Goal: Task Accomplishment & Management: Complete application form

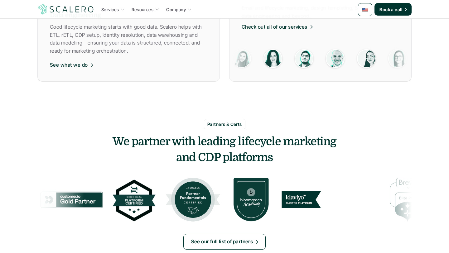
scroll to position [409, 0]
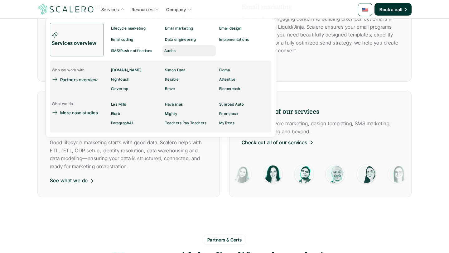
click at [173, 51] on p "Audits" at bounding box center [170, 51] width 12 height 4
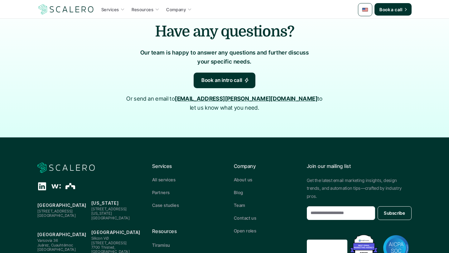
scroll to position [1203, 0]
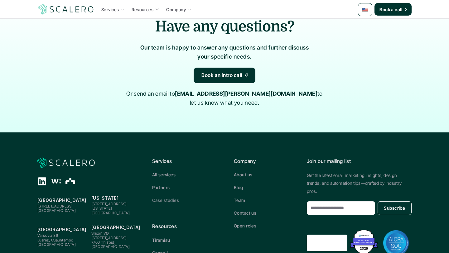
click at [166, 197] on p "Case studies" at bounding box center [165, 200] width 27 height 7
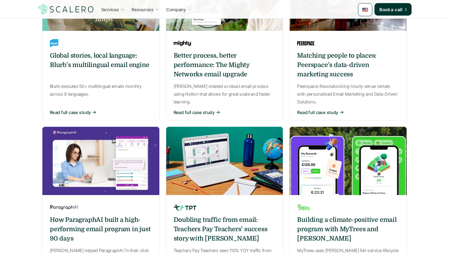
scroll to position [465, 0]
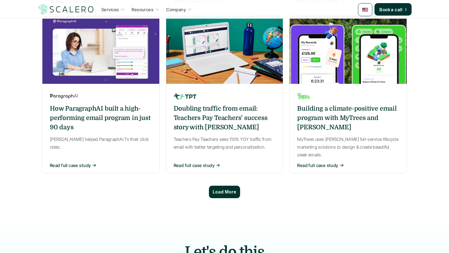
click at [223, 190] on p "Load More" at bounding box center [225, 192] width 24 height 5
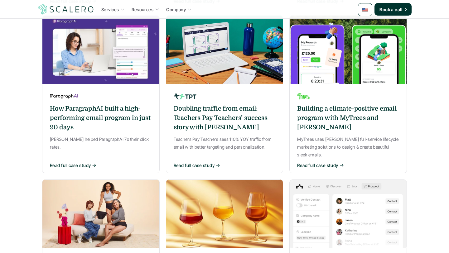
scroll to position [591, 0]
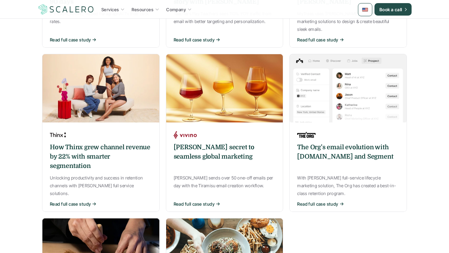
click at [367, 13] on div at bounding box center [365, 9] width 14 height 13
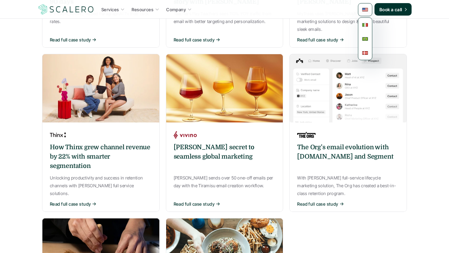
click at [282, 54] on img at bounding box center [225, 88] width 118 height 69
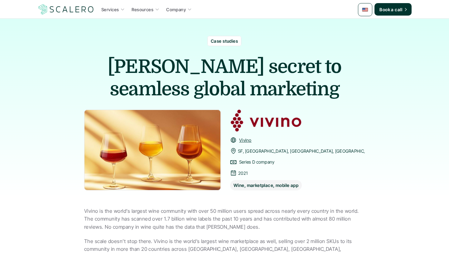
click at [71, 12] on img at bounding box center [65, 9] width 57 height 12
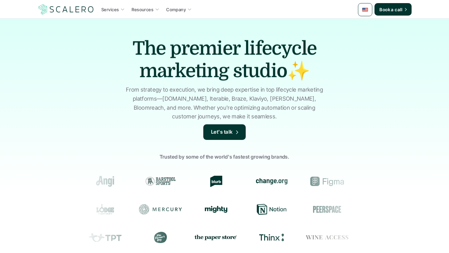
click at [226, 130] on p "Let's talk" at bounding box center [222, 132] width 22 height 8
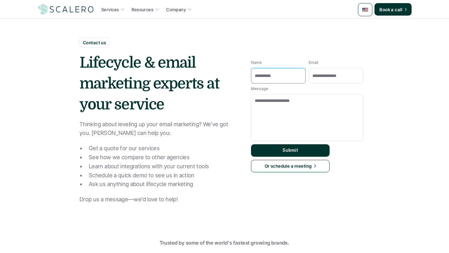
click at [278, 83] on input "Name" at bounding box center [278, 76] width 55 height 16
click at [280, 75] on input "Name" at bounding box center [278, 76] width 55 height 16
type input "**********"
click at [327, 81] on input "Email" at bounding box center [336, 76] width 55 height 16
click at [359, 72] on input "Email" at bounding box center [336, 76] width 55 height 16
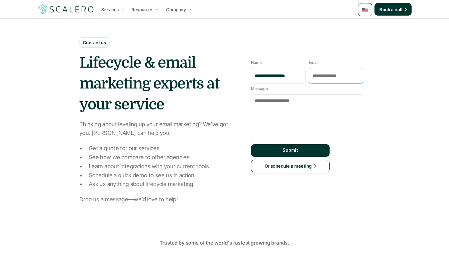
paste input "**********"
type input "**********"
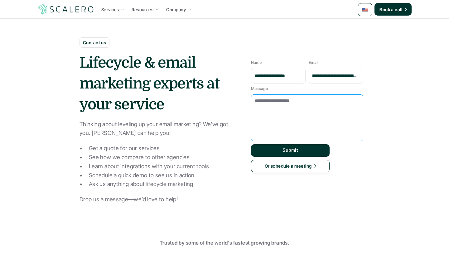
click at [303, 106] on textarea "Message" at bounding box center [307, 118] width 112 height 47
paste textarea "**********"
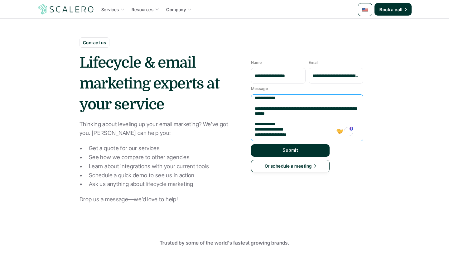
scroll to position [128, 0]
drag, startPoint x: 276, startPoint y: 129, endPoint x: 326, endPoint y: 129, distance: 50.2
click at [326, 129] on textarea "**********" at bounding box center [307, 118] width 112 height 47
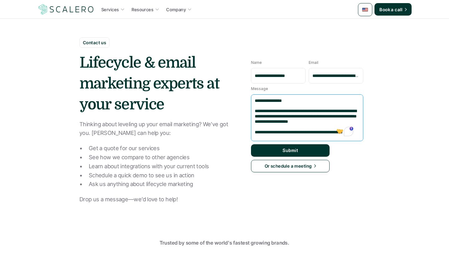
scroll to position [0, 0]
drag, startPoint x: 294, startPoint y: 102, endPoint x: 260, endPoint y: 102, distance: 33.7
click at [260, 102] on textarea "**********" at bounding box center [307, 118] width 112 height 47
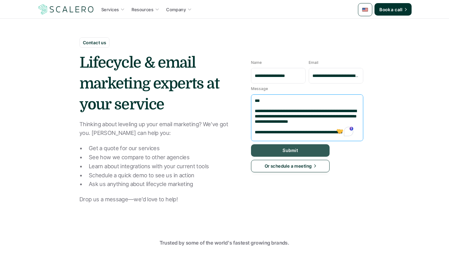
type textarea "**********"
click at [296, 150] on p "Submit" at bounding box center [291, 150] width 16 height 5
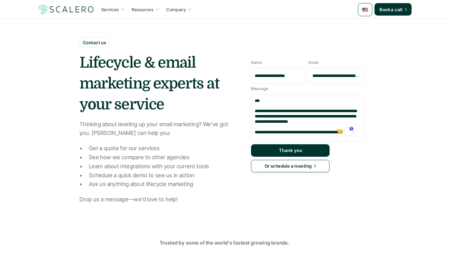
scroll to position [128, 0]
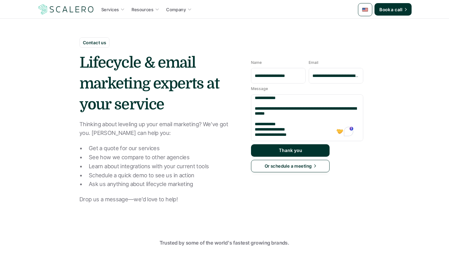
click at [295, 151] on p "Thank you" at bounding box center [290, 150] width 23 height 5
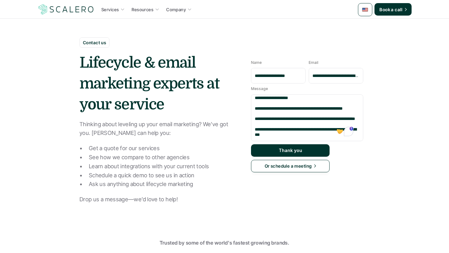
scroll to position [0, 0]
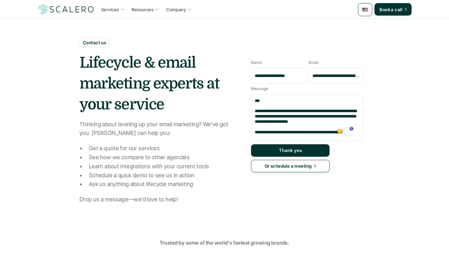
click at [277, 153] on button "Thank you" at bounding box center [290, 151] width 79 height 12
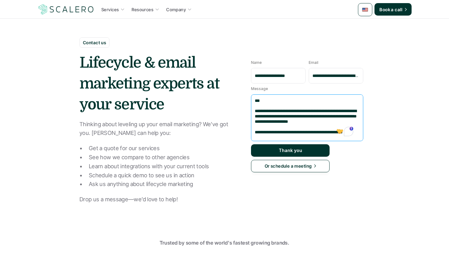
click at [288, 122] on textarea "**********" at bounding box center [307, 118] width 112 height 47
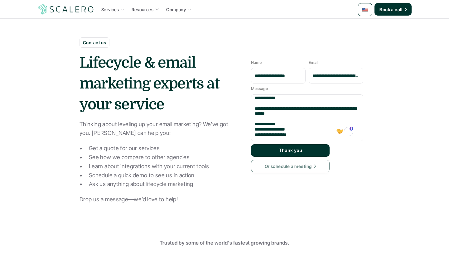
click at [291, 148] on p "Thank you" at bounding box center [290, 150] width 23 height 5
click at [291, 156] on button "Thank you" at bounding box center [290, 151] width 79 height 12
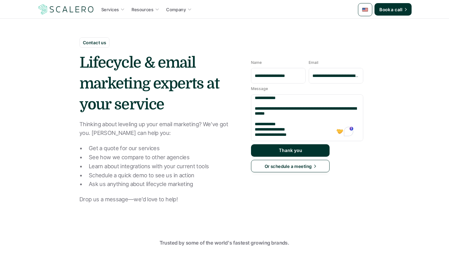
click at [291, 156] on button "Thank you" at bounding box center [290, 151] width 79 height 12
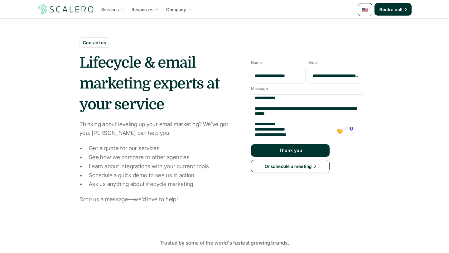
click at [291, 156] on button "Thank you" at bounding box center [290, 151] width 79 height 12
click at [77, 12] on img at bounding box center [65, 9] width 57 height 12
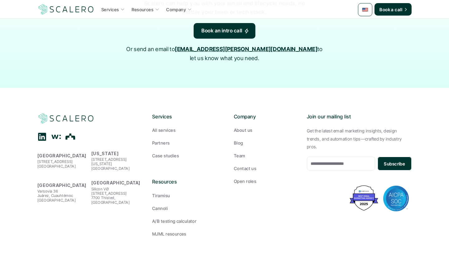
click at [38, 133] on use at bounding box center [42, 137] width 8 height 8
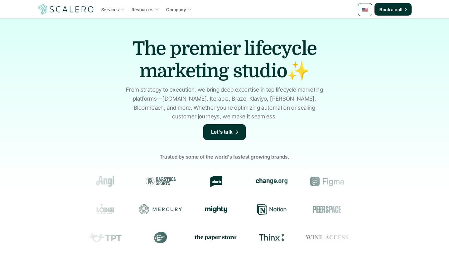
drag, startPoint x: 95, startPoint y: 12, endPoint x: 49, endPoint y: 11, distance: 45.9
click at [49, 11] on div "Services Resources Company Book a call" at bounding box center [224, 9] width 375 height 12
copy img
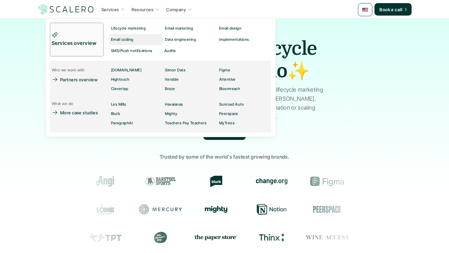
click at [139, 40] on link "Email coding" at bounding box center [136, 39] width 54 height 11
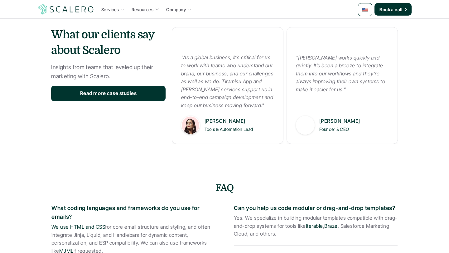
scroll to position [785, 0]
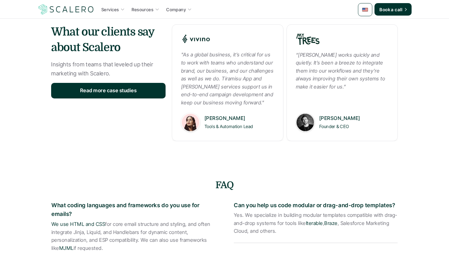
click at [233, 60] on em ""As a global business, it’s critical for us to work with teams who understand o…" at bounding box center [228, 78] width 94 height 54
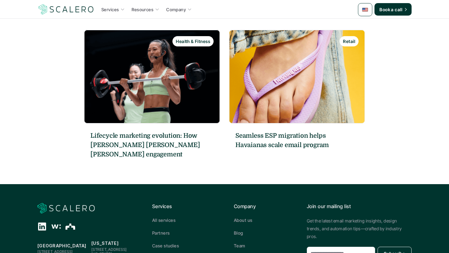
scroll to position [812, 0]
